Goal: Task Accomplishment & Management: Manage account settings

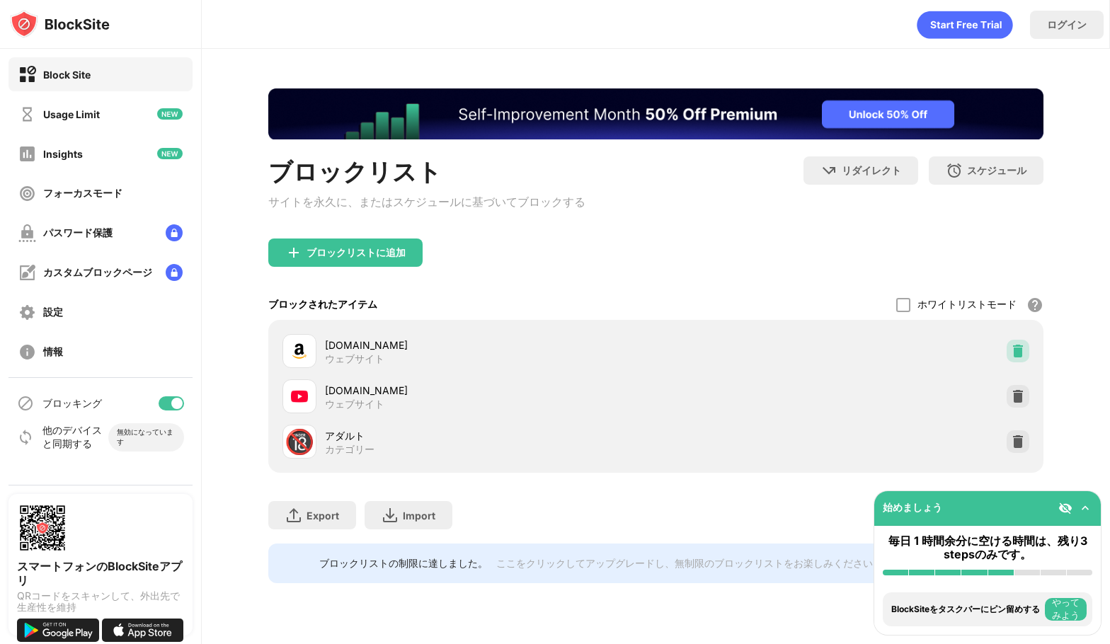
click at [1020, 355] on img at bounding box center [1018, 351] width 14 height 14
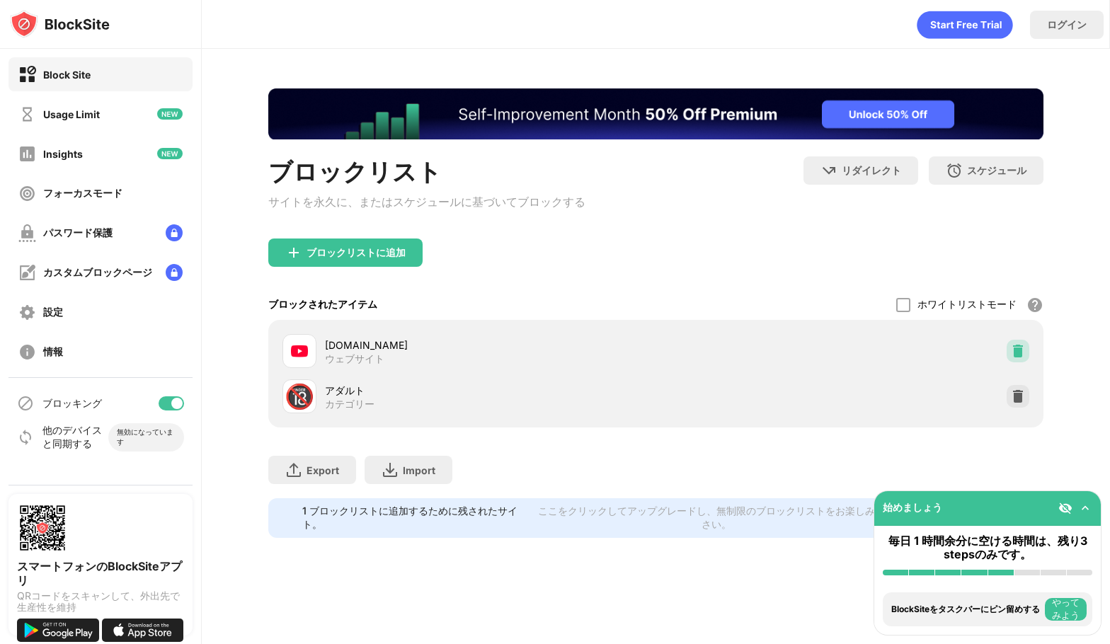
click at [1020, 355] on img at bounding box center [1018, 351] width 14 height 14
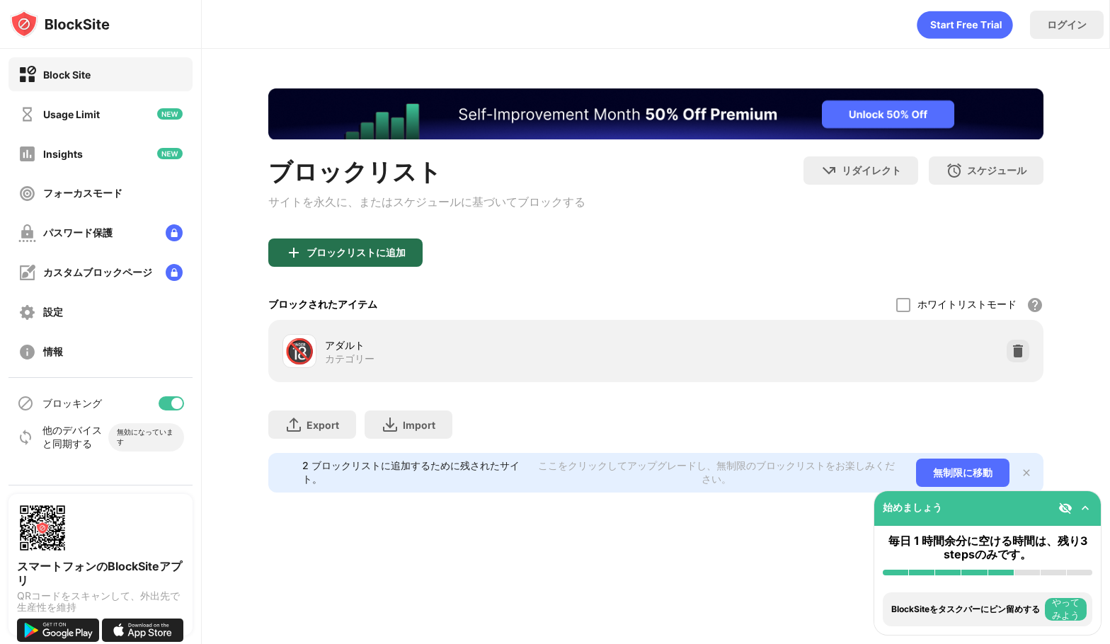
click at [391, 253] on div "ブロックリストに追加" at bounding box center [356, 252] width 99 height 11
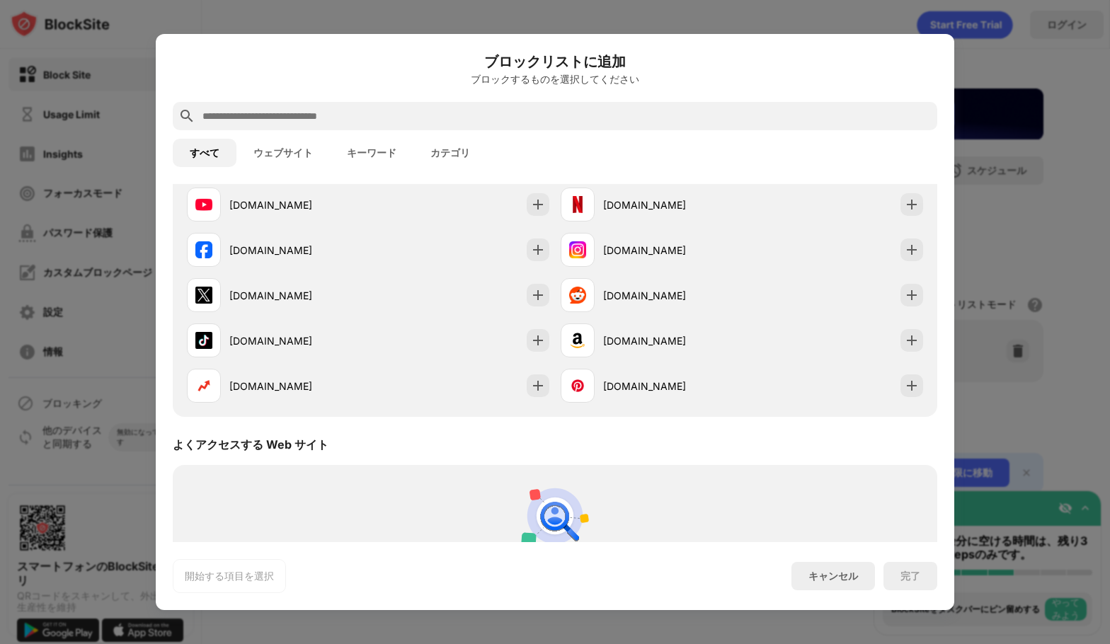
scroll to position [283, 0]
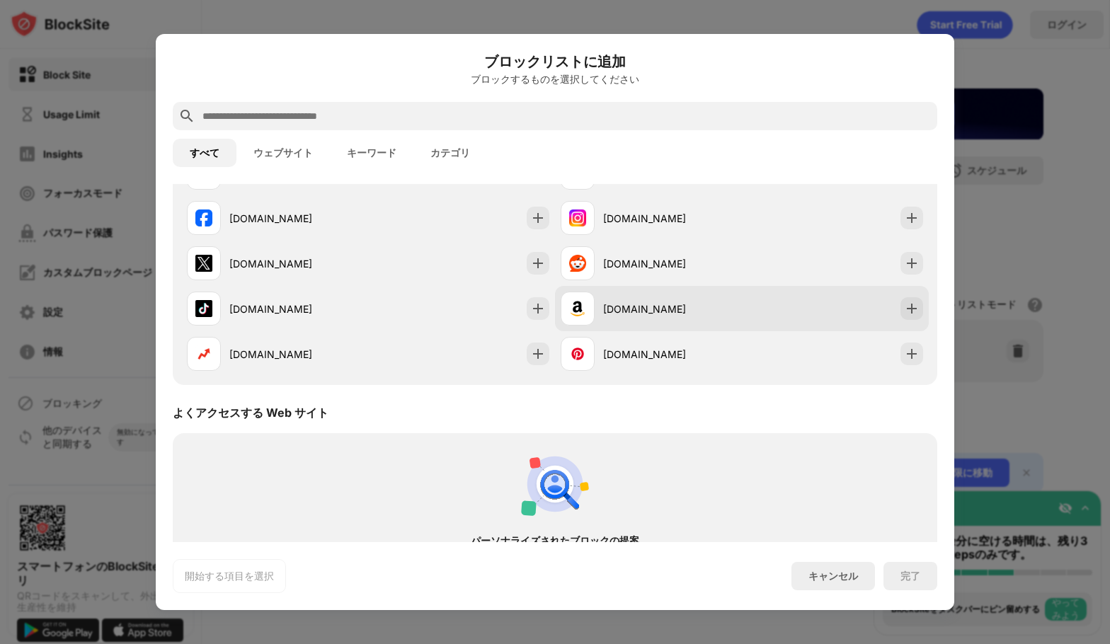
click at [913, 314] on div "[DOMAIN_NAME]" at bounding box center [742, 308] width 374 height 45
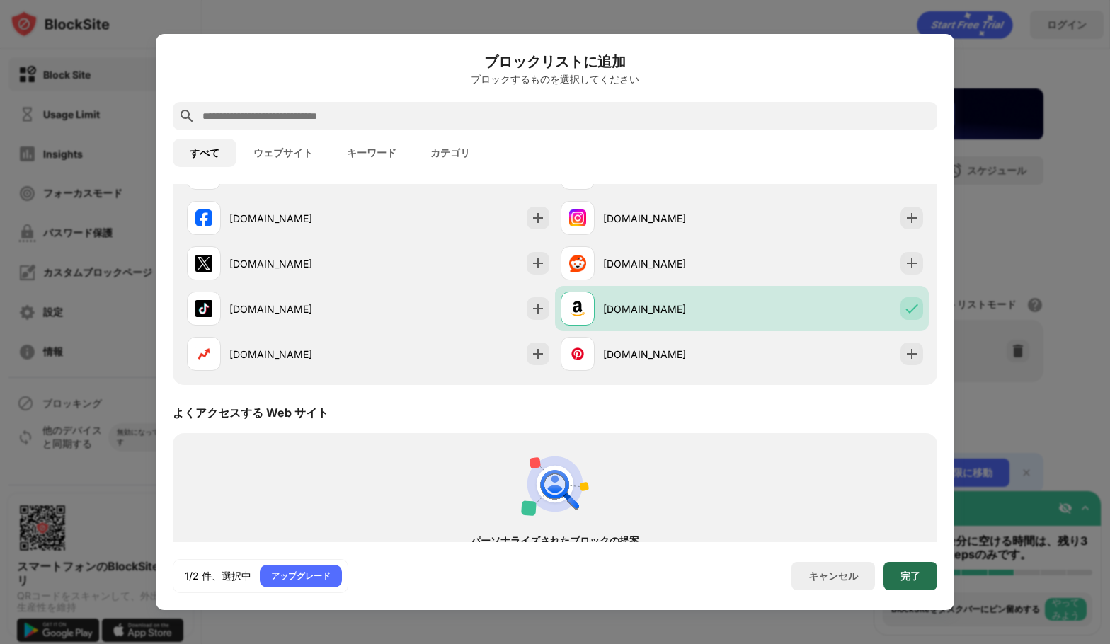
click at [918, 576] on div "完了" at bounding box center [911, 576] width 20 height 11
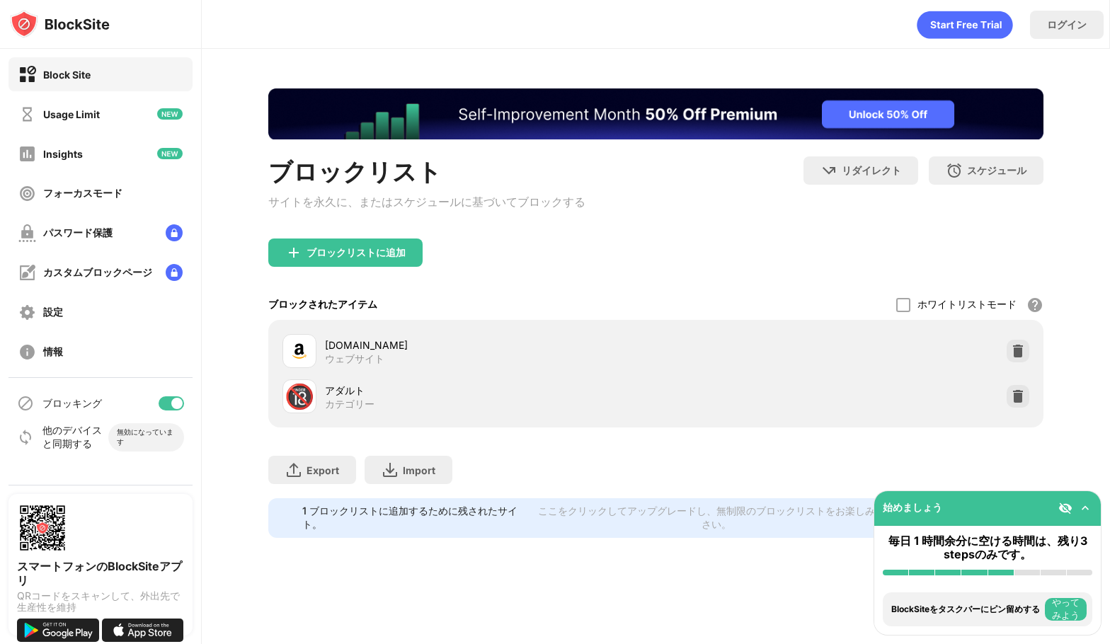
click at [595, 249] on div "ブロックリストに追加" at bounding box center [655, 264] width 775 height 51
